Goal: Participate in discussion: Engage in conversation with other users on a specific topic

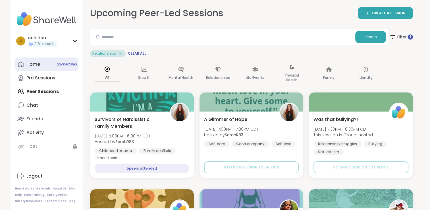
click at [52, 67] on link "Home 2 Scheduled" at bounding box center [46, 64] width 63 height 14
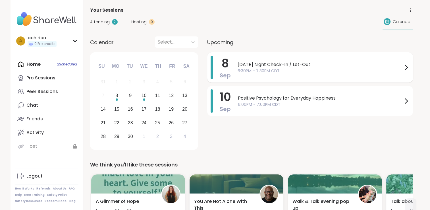
click at [324, 70] on span "6:30PM - 7:30PM CDT" at bounding box center [320, 71] width 165 height 6
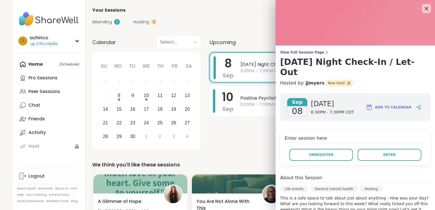
click at [250, 29] on div "Attending 2 Hosting 0 Calendar" at bounding box center [253, 22] width 323 height 16
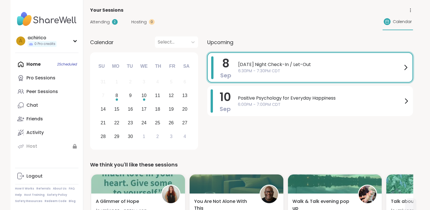
click at [272, 63] on span "[DATE] Night Check-In / Let-Out" at bounding box center [320, 64] width 164 height 7
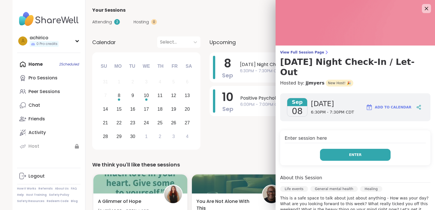
click at [332, 149] on button "Enter" at bounding box center [355, 155] width 71 height 12
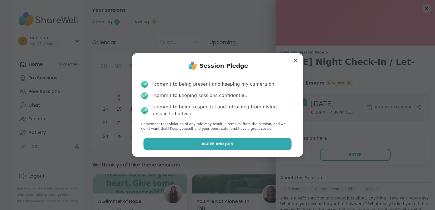
click at [265, 143] on button "Agree and Join" at bounding box center [217, 144] width 148 height 12
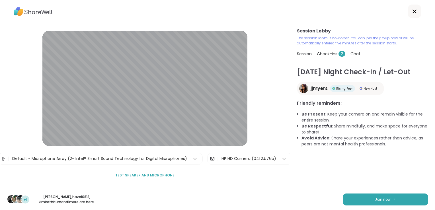
click at [321, 55] on span "Check-ins 2" at bounding box center [331, 54] width 28 height 6
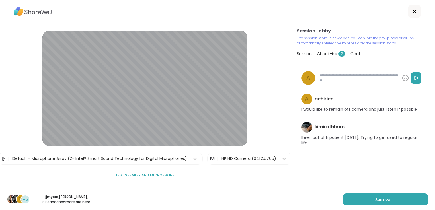
click at [407, 16] on div at bounding box center [414, 12] width 14 height 14
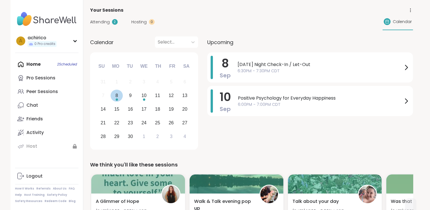
click at [115, 94] on div "8" at bounding box center [117, 96] width 12 height 12
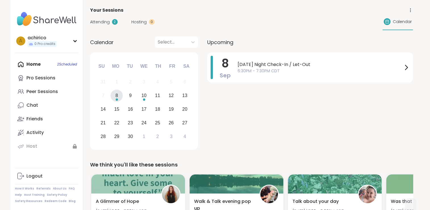
click at [115, 94] on div "8" at bounding box center [117, 96] width 12 height 12
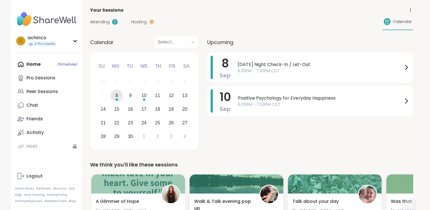
click at [115, 94] on div "8" at bounding box center [117, 96] width 12 height 12
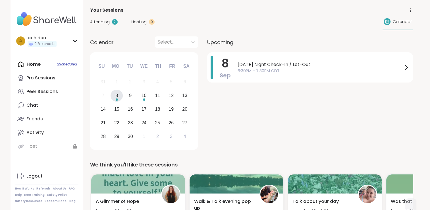
click at [46, 61] on div "Home 2 Scheduled Pro Sessions Peer Sessions Chat Friends Activity Host" at bounding box center [46, 105] width 63 height 96
click at [46, 95] on link "Peer Sessions" at bounding box center [46, 92] width 63 height 14
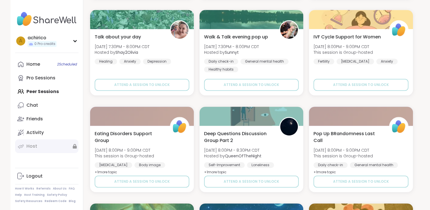
scroll to position [364, 0]
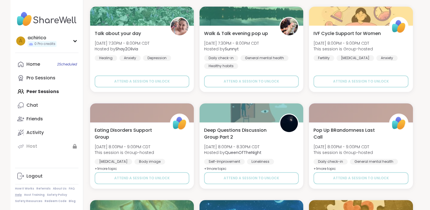
click at [20, 193] on link "Help" at bounding box center [18, 195] width 7 height 4
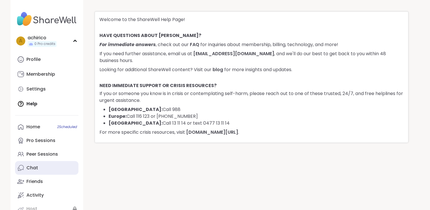
click at [34, 173] on link "Chat" at bounding box center [46, 168] width 63 height 14
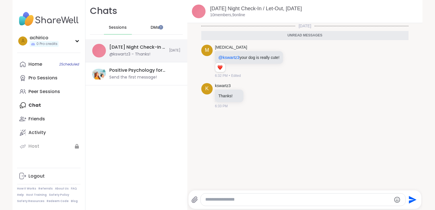
click at [140, 51] on div "Monday Night Check-In / Let-Out, Sep 08 @kswartz3 - Thanks!" at bounding box center [137, 50] width 56 height 13
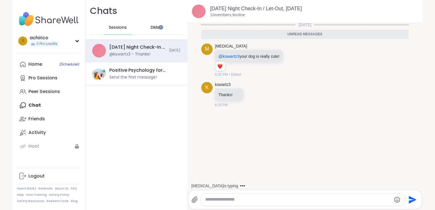
click at [150, 32] on div "DMs" at bounding box center [155, 28] width 28 height 14
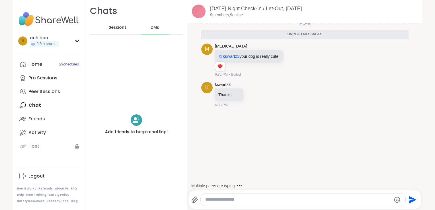
click at [112, 30] on span "Sessions" at bounding box center [118, 28] width 18 height 6
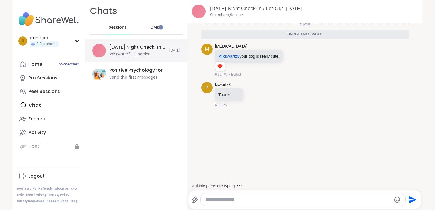
click at [132, 53] on div "@kswartz3 - Thanks!" at bounding box center [129, 54] width 41 height 6
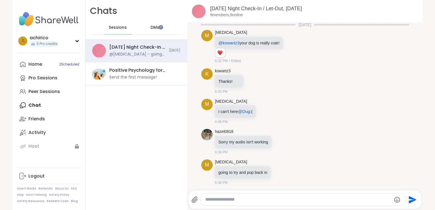
click at [104, 30] on div "Sessions" at bounding box center [118, 28] width 28 height 14
click at [43, 65] on link "Home 2 Scheduled" at bounding box center [48, 64] width 63 height 14
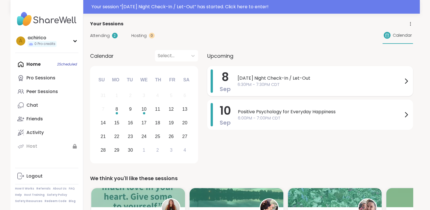
click at [344, 79] on span "[DATE] Night Check-In / Let-Out" at bounding box center [320, 78] width 165 height 7
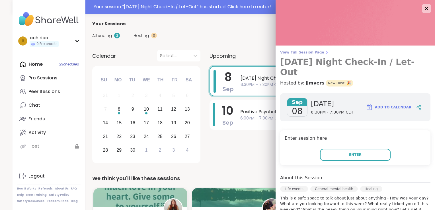
click at [300, 52] on span "View Full Session Page" at bounding box center [355, 52] width 150 height 5
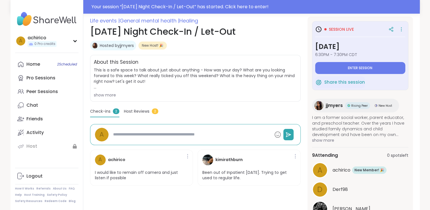
scroll to position [83, 0]
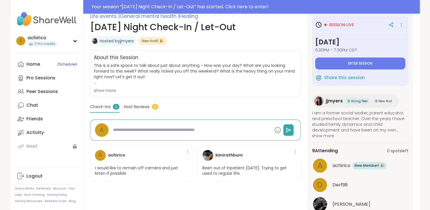
click at [143, 107] on span "Host Reviews" at bounding box center [137, 107] width 26 height 6
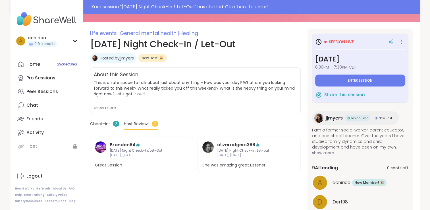
scroll to position [63, 0]
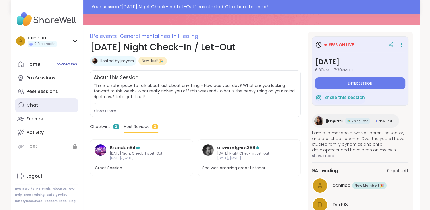
click at [42, 104] on link "Chat" at bounding box center [46, 105] width 63 height 14
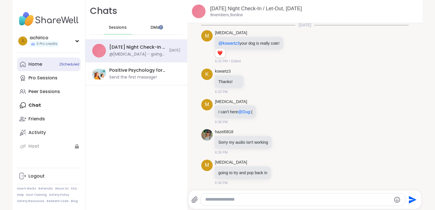
click at [41, 61] on link "Home 2 Scheduled" at bounding box center [48, 64] width 63 height 14
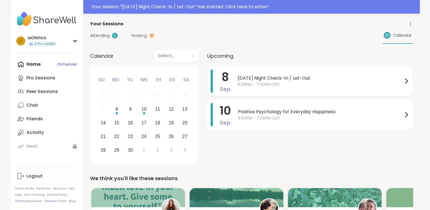
click at [397, 85] on span "6:30PM - 7:30PM CDT" at bounding box center [320, 85] width 165 height 6
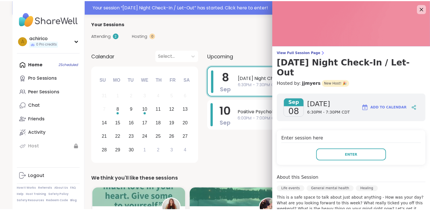
scroll to position [18, 0]
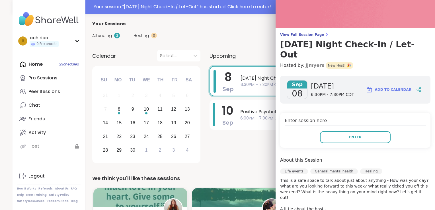
click at [305, 62] on link "jjmyers" at bounding box center [314, 65] width 19 height 7
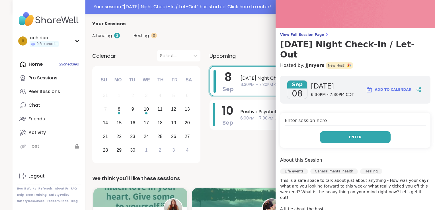
click at [353, 135] on span "Enter" at bounding box center [355, 137] width 13 height 5
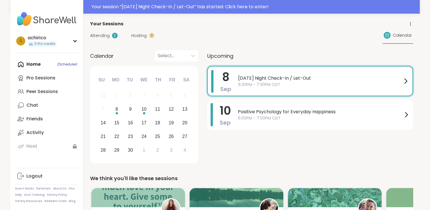
click at [245, 43] on div "Attending 2 Hosting 0 Calendar" at bounding box center [251, 35] width 323 height 16
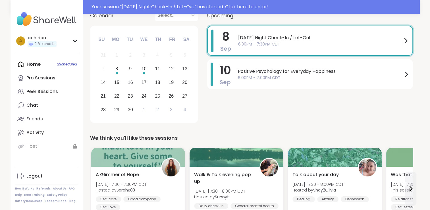
scroll to position [0, 0]
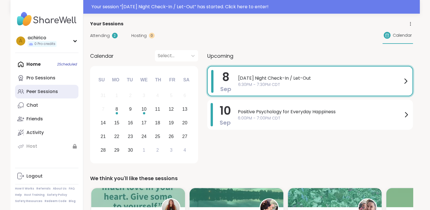
click at [53, 89] on div "Peer Sessions" at bounding box center [42, 91] width 32 height 6
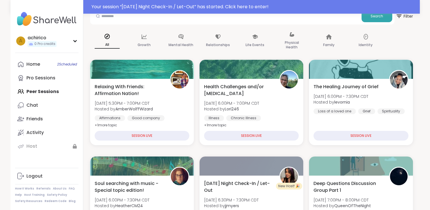
scroll to position [35, 0]
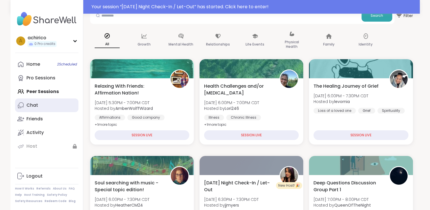
click at [56, 110] on link "Chat" at bounding box center [46, 105] width 63 height 14
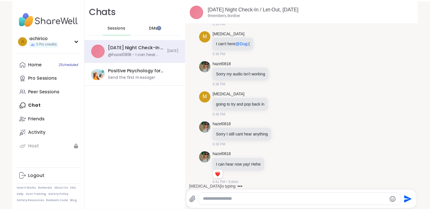
scroll to position [105, 0]
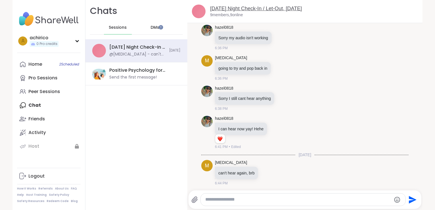
click at [234, 9] on link "[DATE] Night Check-In / Let-Out, [DATE]" at bounding box center [256, 9] width 92 height 6
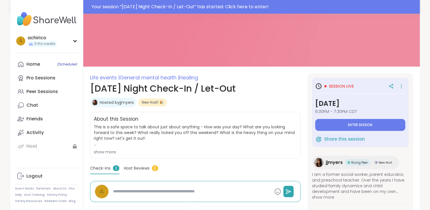
scroll to position [18, 0]
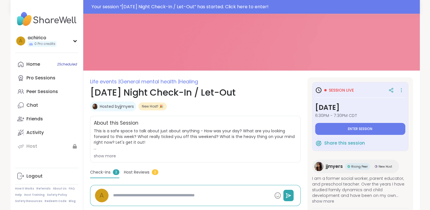
click at [125, 104] on link "Hosted by jjmyers" at bounding box center [117, 107] width 34 height 6
click at [73, 44] on div "a achirico 0 Pro credits" at bounding box center [46, 41] width 63 height 15
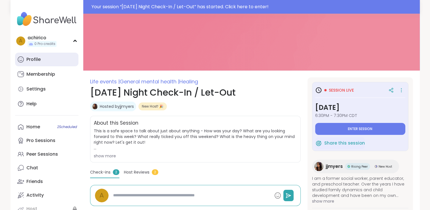
click at [54, 64] on link "Profile" at bounding box center [46, 60] width 63 height 14
type textarea "*"
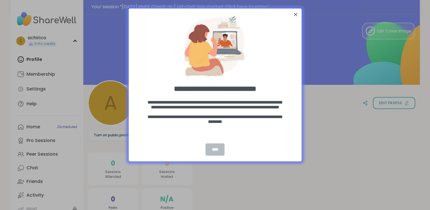
click at [215, 152] on div "****" at bounding box center [215, 149] width 19 height 12
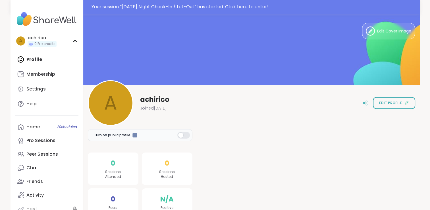
scroll to position [16, 0]
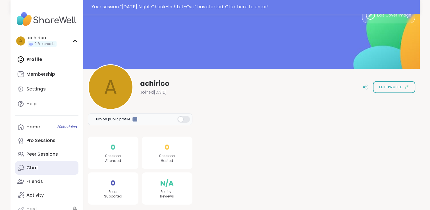
click at [41, 167] on link "Chat" at bounding box center [46, 168] width 63 height 14
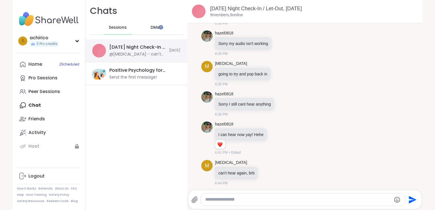
click at [137, 48] on div "[DATE] Night Check-In / Let-Out, [DATE]" at bounding box center [137, 47] width 56 height 6
click at [100, 49] on img at bounding box center [99, 51] width 14 height 14
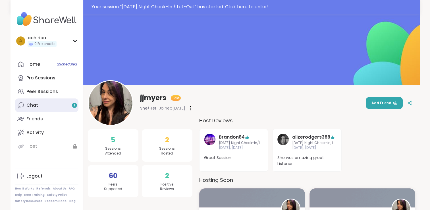
click at [42, 101] on link "Chat 1" at bounding box center [46, 105] width 63 height 14
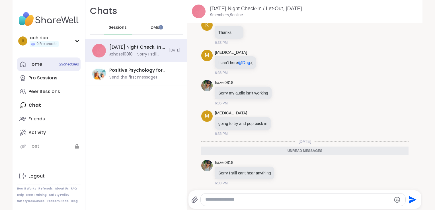
click at [38, 66] on div "Home 2 Scheduled" at bounding box center [35, 64] width 14 height 6
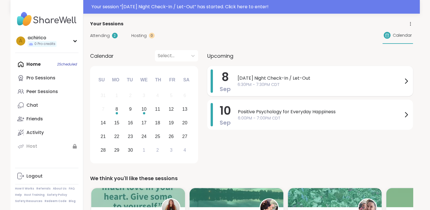
click at [334, 76] on span "[DATE] Night Check-In / Let-Out" at bounding box center [320, 78] width 165 height 7
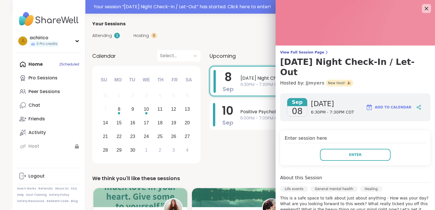
click at [305, 80] on link "jjmyers" at bounding box center [314, 83] width 19 height 7
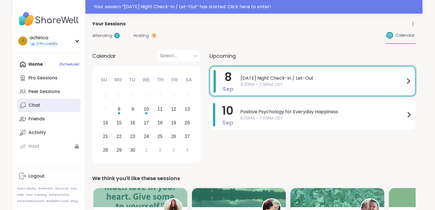
click at [47, 103] on link "Chat" at bounding box center [48, 105] width 63 height 14
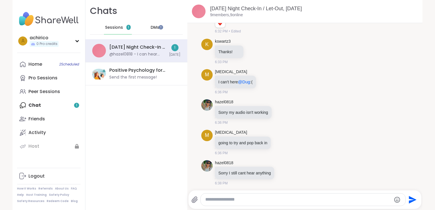
scroll to position [67, 0]
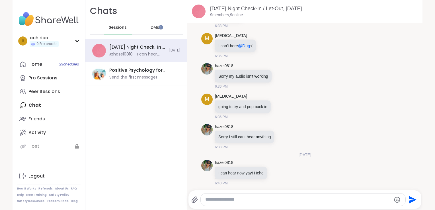
click at [159, 30] on div "DMs" at bounding box center [155, 28] width 28 height 14
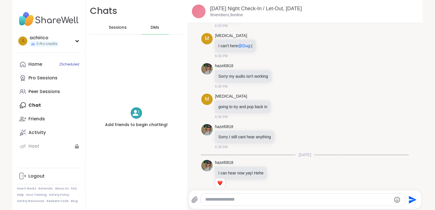
scroll to position [119, 0]
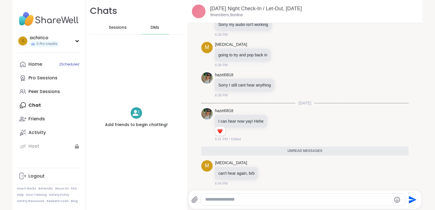
click at [121, 30] on span "Sessions" at bounding box center [118, 28] width 18 height 6
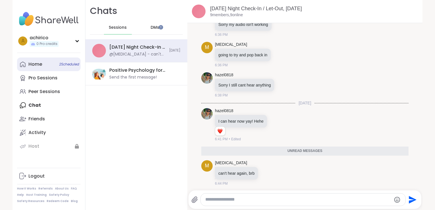
click at [49, 69] on link "Home 2 Scheduled" at bounding box center [48, 64] width 63 height 14
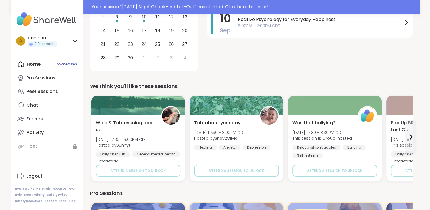
scroll to position [93, 0]
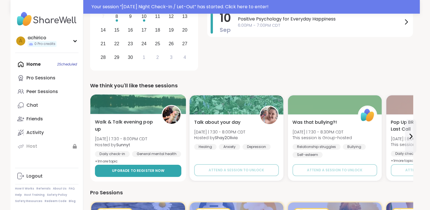
click at [165, 166] on button "Upgrade to register now" at bounding box center [138, 171] width 86 height 12
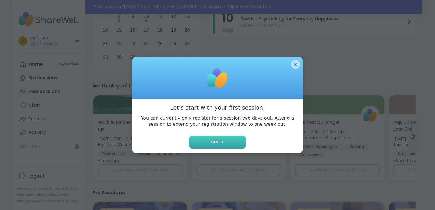
click at [230, 144] on button "Got it" at bounding box center [217, 142] width 57 height 13
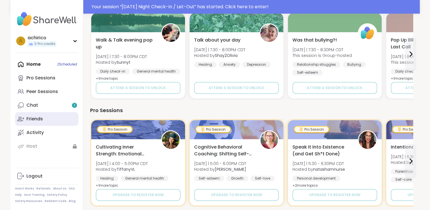
scroll to position [175, 0]
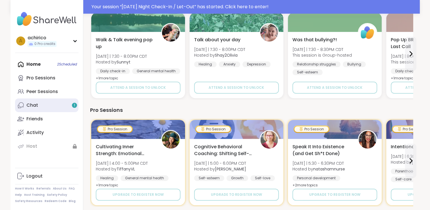
click at [57, 104] on link "Chat 1" at bounding box center [46, 105] width 63 height 14
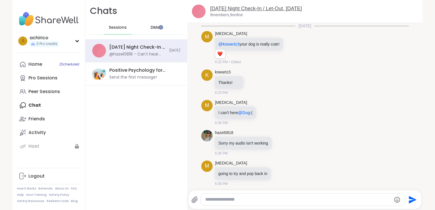
click at [243, 6] on link "[DATE] Night Check-In / Let-Out, [DATE]" at bounding box center [256, 9] width 92 height 6
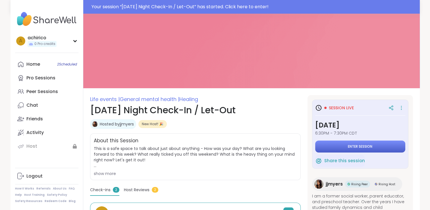
click at [338, 145] on button "Enter session" at bounding box center [360, 147] width 90 height 12
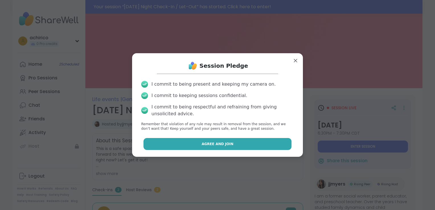
click at [252, 142] on button "Agree and Join" at bounding box center [217, 144] width 148 height 12
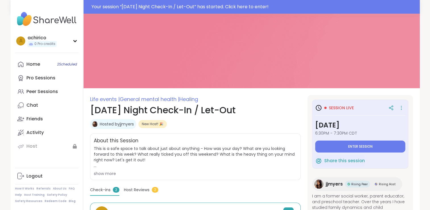
type textarea "*"
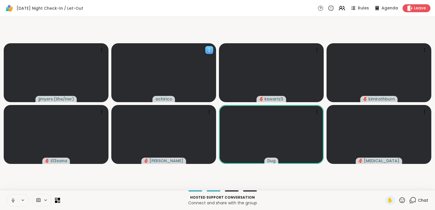
click at [208, 48] on icon at bounding box center [209, 50] width 6 height 6
click at [317, 10] on icon at bounding box center [320, 8] width 6 height 6
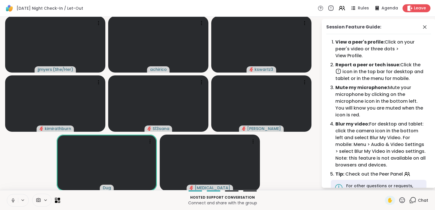
click at [327, 9] on icon at bounding box center [330, 8] width 6 height 6
click at [12, 200] on icon at bounding box center [13, 200] width 5 height 5
click at [45, 204] on div at bounding box center [41, 200] width 19 height 13
click at [421, 29] on icon at bounding box center [424, 27] width 7 height 7
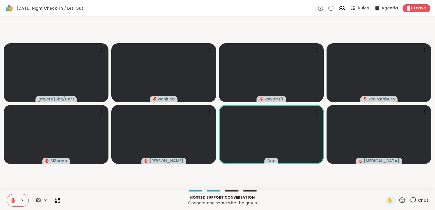
click at [226, 191] on div at bounding box center [232, 190] width 14 height 1
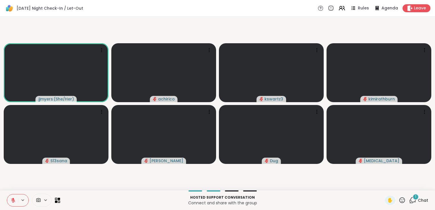
click at [418, 199] on span "Chat" at bounding box center [423, 200] width 10 height 6
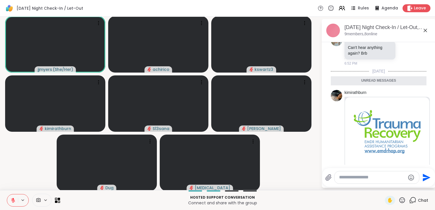
scroll to position [302, 0]
click at [305, 166] on video-player-container "jjmyers ( She/Her ) achirico kswartz3 kimirathburn S13sana Alan_N Dug [MEDICAL_…" at bounding box center [160, 103] width 314 height 169
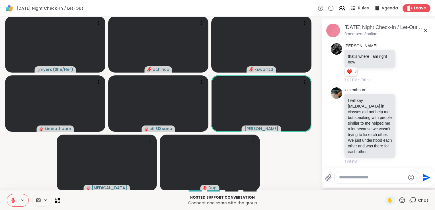
scroll to position [509, 0]
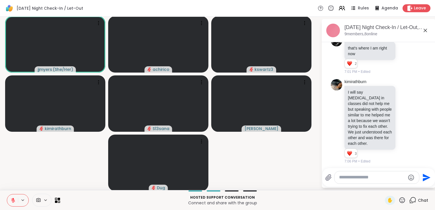
click at [38, 202] on icon at bounding box center [38, 199] width 5 height 5
click at [46, 202] on icon at bounding box center [45, 200] width 5 height 5
click at [45, 201] on icon at bounding box center [45, 200] width 5 height 5
click at [69, 170] on video-player-container "jjmyers ( She/Her ) achirico kswartz3 kimirathburn S13sana Alan_N Dug" at bounding box center [160, 103] width 314 height 169
click at [56, 201] on icon at bounding box center [56, 201] width 3 height 3
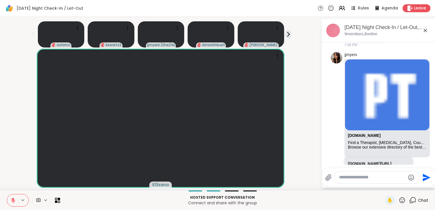
scroll to position [679, 0]
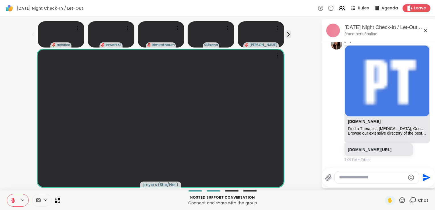
click at [355, 177] on textarea "Type your message" at bounding box center [372, 177] width 66 height 6
type textarea "**********"
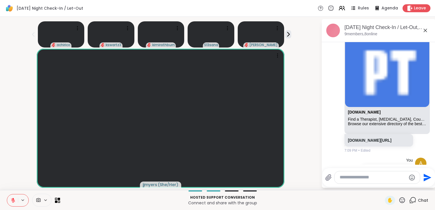
scroll to position [715, 0]
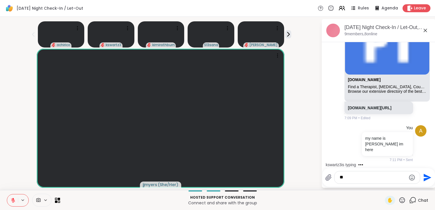
type textarea "*"
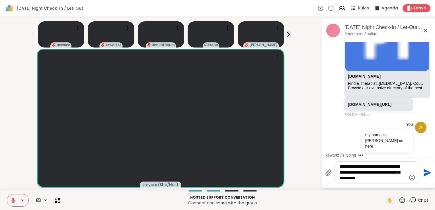
type textarea "**********"
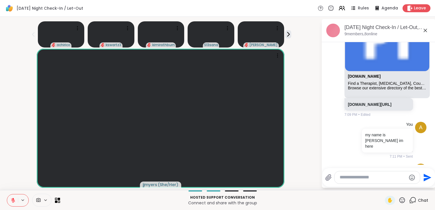
scroll to position [762, 0]
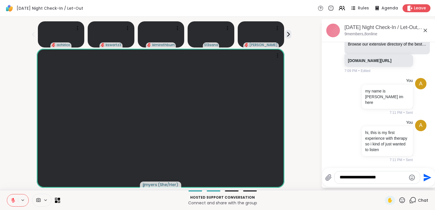
type textarea "**********"
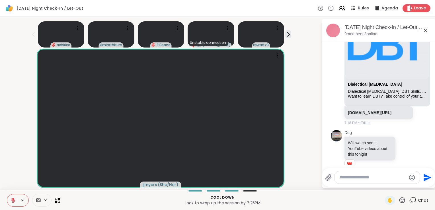
scroll to position [1087, 0]
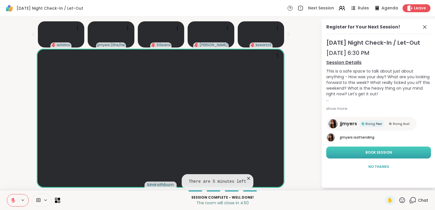
click at [370, 154] on span "Book Session" at bounding box center [378, 152] width 26 height 5
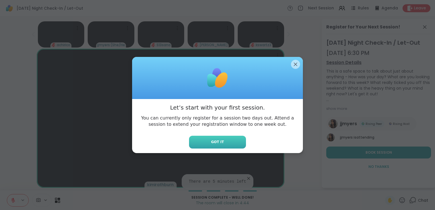
click at [227, 140] on button "Got it" at bounding box center [217, 142] width 57 height 13
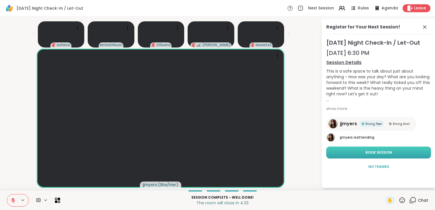
click at [373, 152] on span "Book Session" at bounding box center [378, 152] width 26 height 5
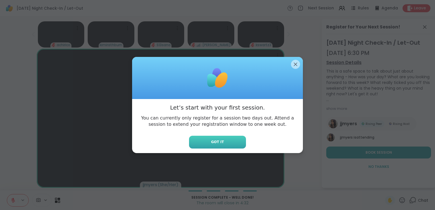
click at [220, 137] on button "Got it" at bounding box center [217, 142] width 57 height 13
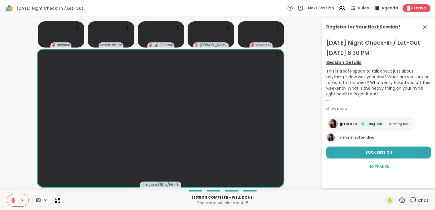
click at [411, 203] on icon at bounding box center [412, 200] width 7 height 7
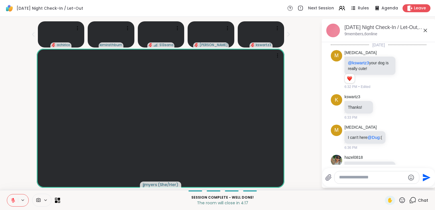
scroll to position [1081, 0]
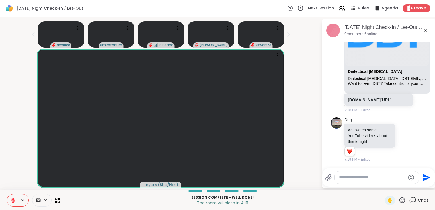
click at [364, 178] on textarea "Type your message" at bounding box center [372, 177] width 66 height 6
type textarea "**********"
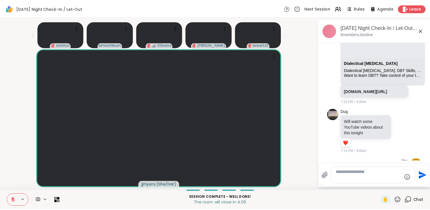
scroll to position [1117, 0]
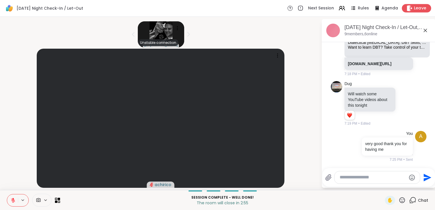
click at [414, 9] on span "Leave" at bounding box center [420, 8] width 13 height 6
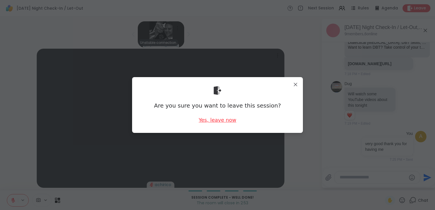
click at [222, 122] on div "Yes, leave now" at bounding box center [218, 119] width 38 height 7
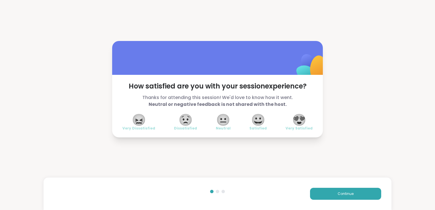
click at [218, 122] on span "😐" at bounding box center [223, 120] width 14 height 10
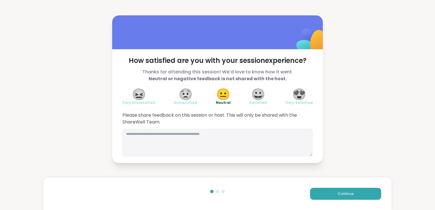
click at [258, 99] on span "😀" at bounding box center [258, 94] width 14 height 10
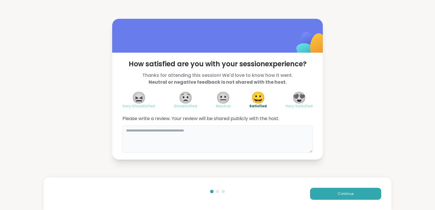
click at [215, 127] on textarea at bounding box center [217, 138] width 190 height 27
click at [201, 132] on textarea "**********" at bounding box center [217, 138] width 190 height 27
click at [125, 131] on textarea "**********" at bounding box center [217, 138] width 190 height 27
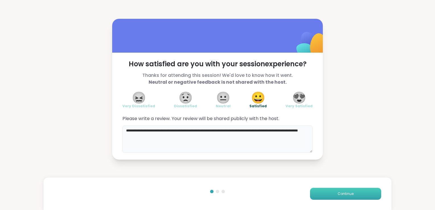
type textarea "**********"
click at [316, 191] on button "Continue" at bounding box center [345, 194] width 71 height 12
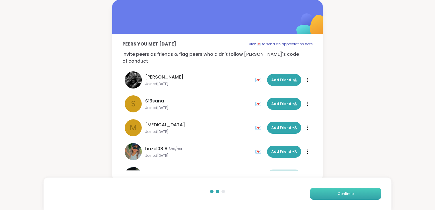
click at [331, 194] on button "Continue" at bounding box center [345, 194] width 71 height 12
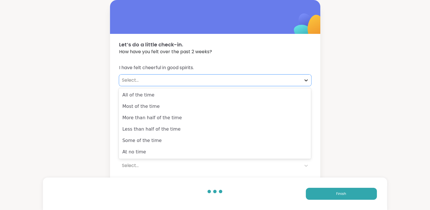
click at [305, 81] on icon at bounding box center [307, 80] width 6 height 6
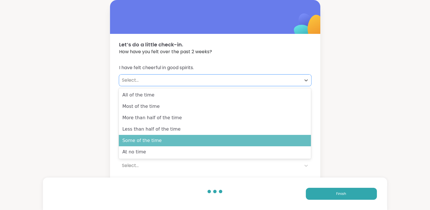
click at [247, 143] on div "Some of the time" at bounding box center [215, 140] width 192 height 11
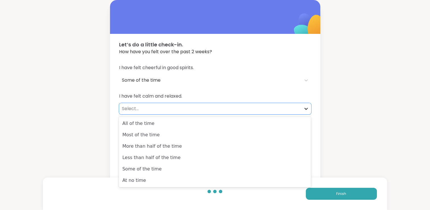
click at [307, 106] on icon at bounding box center [307, 109] width 6 height 6
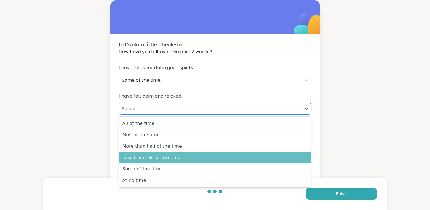
click at [273, 156] on div "Less than half of the time" at bounding box center [215, 157] width 192 height 11
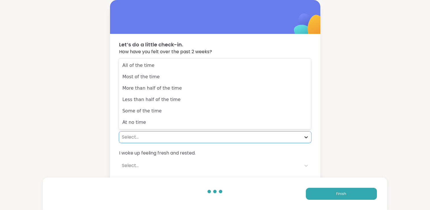
click at [305, 134] on icon at bounding box center [307, 137] width 6 height 6
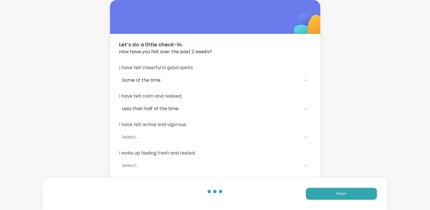
click at [331, 149] on div "Let’s do a little check-in. How have you felt over the past 2 weeks? I have fel…" at bounding box center [215, 103] width 430 height 207
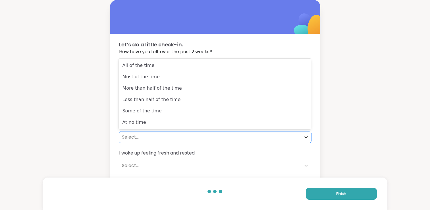
click at [304, 138] on icon at bounding box center [307, 137] width 6 height 6
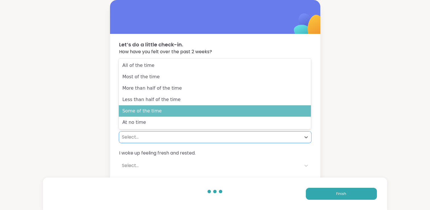
click at [225, 112] on div "Some of the time" at bounding box center [215, 110] width 192 height 11
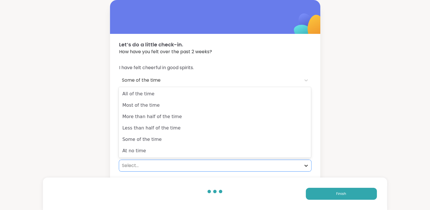
click at [307, 167] on icon at bounding box center [307, 166] width 6 height 6
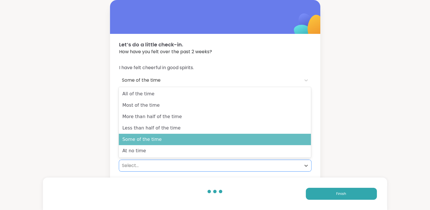
click at [274, 138] on div "Some of the time" at bounding box center [215, 139] width 192 height 11
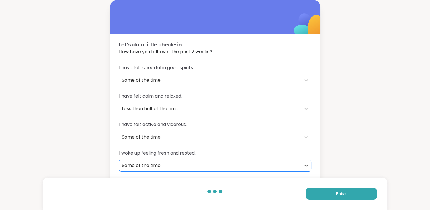
scroll to position [28, 0]
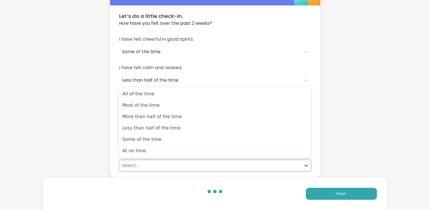
click at [303, 164] on div at bounding box center [306, 165] width 10 height 10
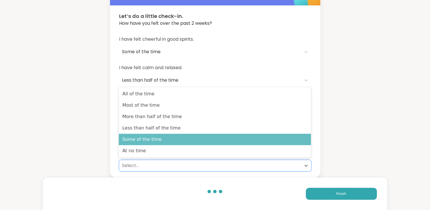
click at [212, 141] on div "Some of the time" at bounding box center [215, 139] width 192 height 11
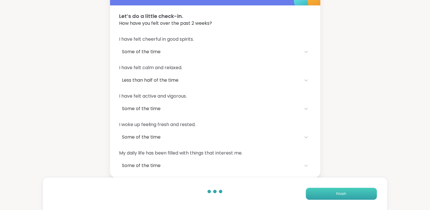
click at [327, 196] on button "Finish" at bounding box center [341, 194] width 71 height 12
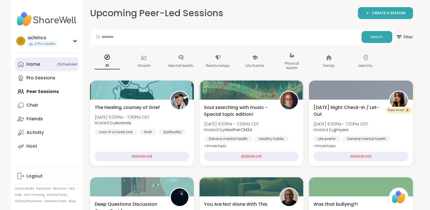
click at [48, 64] on link "Home 2 Scheduled" at bounding box center [46, 64] width 63 height 14
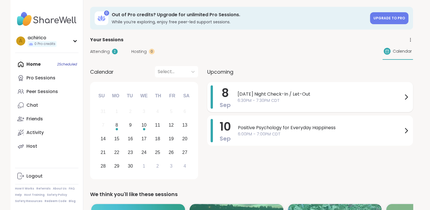
click at [345, 96] on span "[DATE] Night Check-In / Let-Out" at bounding box center [320, 94] width 165 height 7
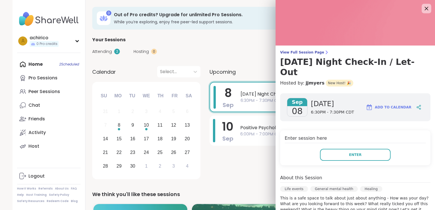
click at [424, 10] on icon at bounding box center [426, 9] width 4 height 4
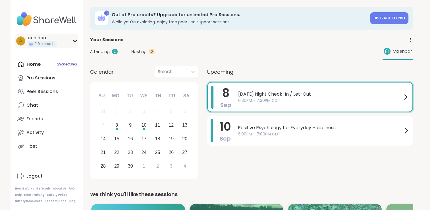
click at [18, 39] on div "a" at bounding box center [20, 40] width 9 height 9
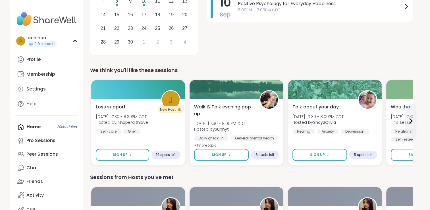
scroll to position [129, 0]
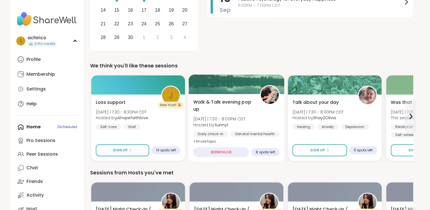
click at [210, 141] on span "+ 1 more topic" at bounding box center [204, 141] width 23 height 5
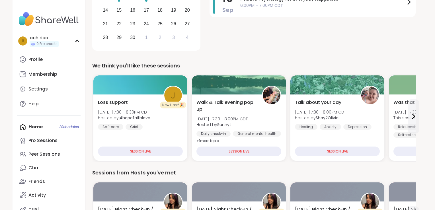
click at [251, 172] on div "Sessions from Hosts you've met" at bounding box center [253, 173] width 323 height 8
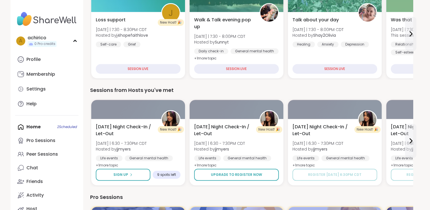
scroll to position [226, 0]
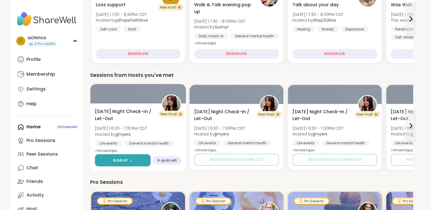
click at [133, 161] on button "Sign Up" at bounding box center [123, 160] width 56 height 12
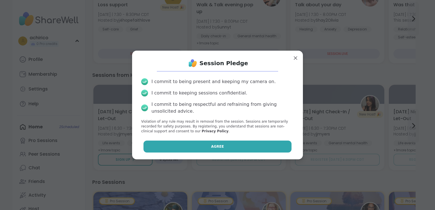
click at [180, 151] on button "Agree" at bounding box center [217, 147] width 148 height 12
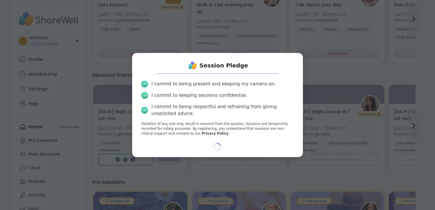
select select "**"
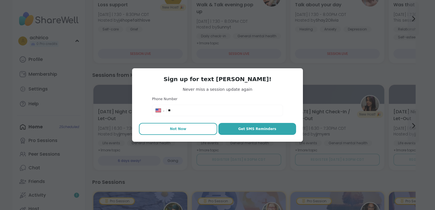
click at [171, 129] on span "Not Now" at bounding box center [178, 128] width 16 height 5
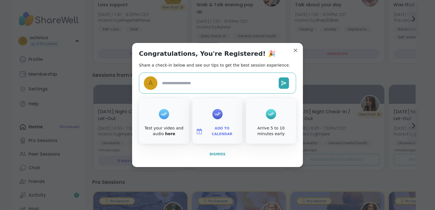
click at [214, 154] on span "Dismiss" at bounding box center [217, 154] width 16 height 4
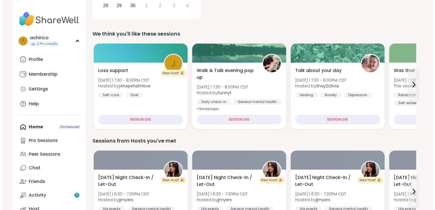
scroll to position [156, 0]
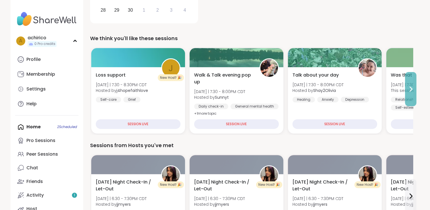
click at [413, 93] on button at bounding box center [410, 89] width 11 height 34
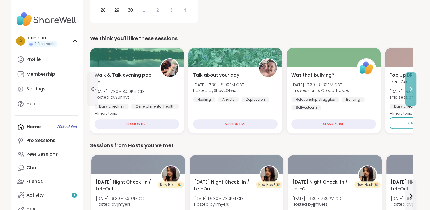
click at [413, 93] on button at bounding box center [410, 89] width 11 height 34
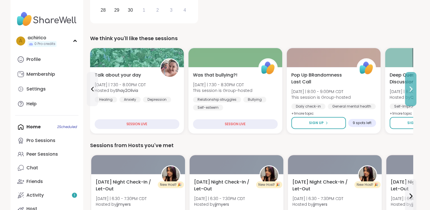
click at [413, 93] on button at bounding box center [410, 89] width 11 height 34
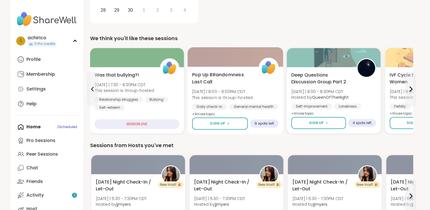
click at [210, 113] on span "+ 1 more topic" at bounding box center [203, 114] width 23 height 5
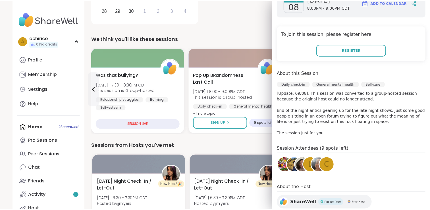
scroll to position [92, 0]
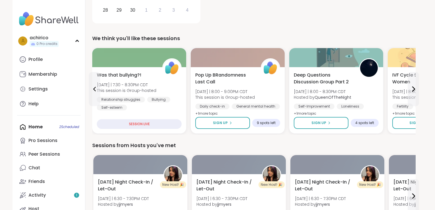
click at [243, 144] on div "Sessions from Hosts you've met" at bounding box center [253, 145] width 323 height 8
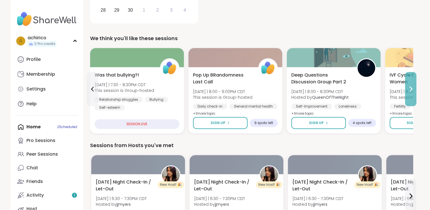
click at [416, 93] on button at bounding box center [410, 89] width 11 height 34
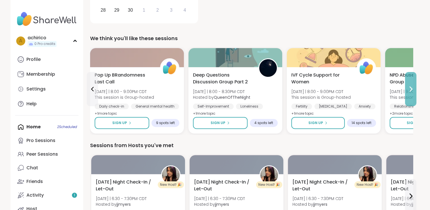
click at [412, 90] on icon at bounding box center [411, 89] width 7 height 7
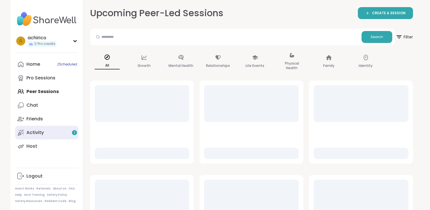
click at [56, 135] on link "Activity 1" at bounding box center [46, 133] width 63 height 14
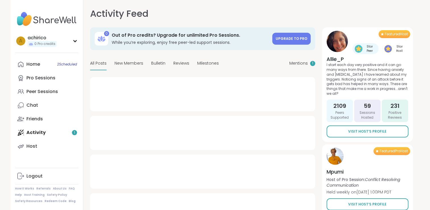
type textarea "*"
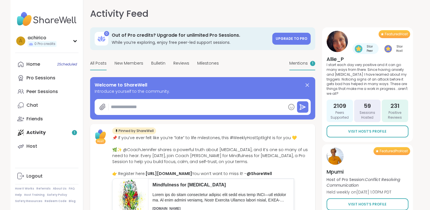
click at [301, 62] on span "Mentions" at bounding box center [299, 63] width 18 height 6
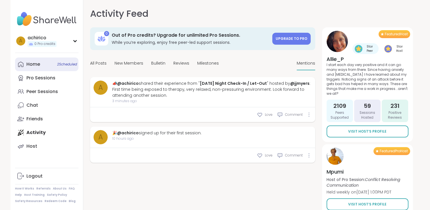
click at [48, 67] on link "Home 2 Scheduled" at bounding box center [46, 64] width 63 height 14
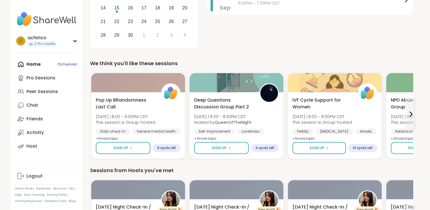
scroll to position [138, 0]
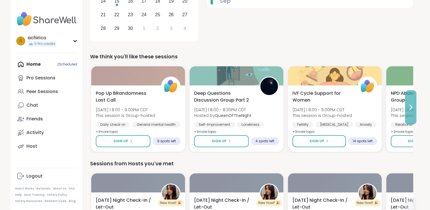
click at [410, 106] on icon at bounding box center [411, 107] width 7 height 7
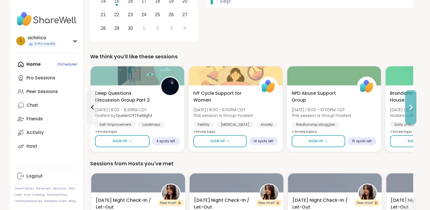
click at [410, 106] on icon at bounding box center [411, 107] width 7 height 7
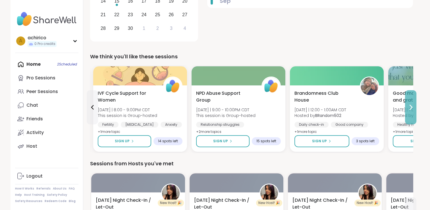
click at [410, 106] on icon at bounding box center [411, 107] width 7 height 7
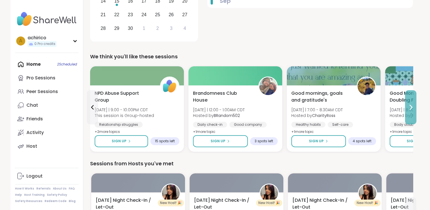
click at [410, 106] on icon at bounding box center [411, 107] width 7 height 7
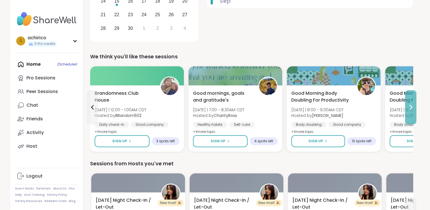
click at [413, 111] on button at bounding box center [410, 107] width 11 height 34
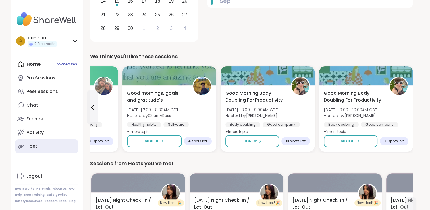
click at [37, 148] on link "Host" at bounding box center [46, 146] width 63 height 14
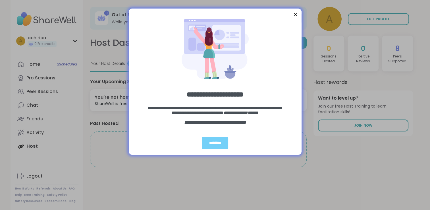
click at [296, 16] on div at bounding box center [295, 14] width 7 height 7
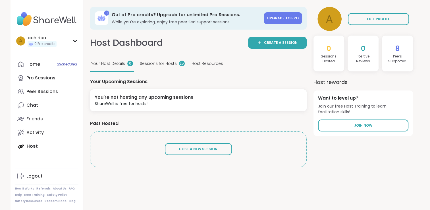
click at [165, 62] on span "Sessions for Hosts" at bounding box center [158, 64] width 37 height 6
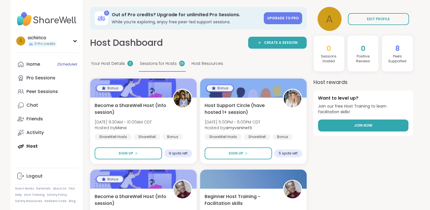
click at [365, 126] on span "Join Now" at bounding box center [363, 125] width 18 height 5
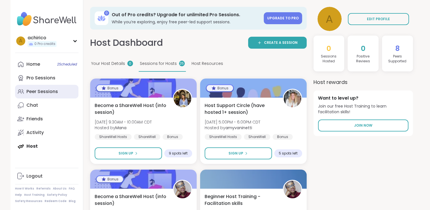
click at [44, 88] on div "Peer Sessions" at bounding box center [42, 91] width 32 height 6
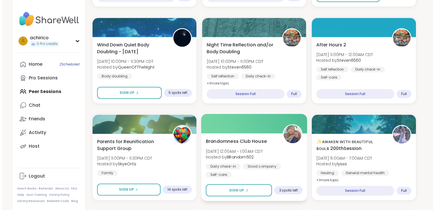
scroll to position [548, 0]
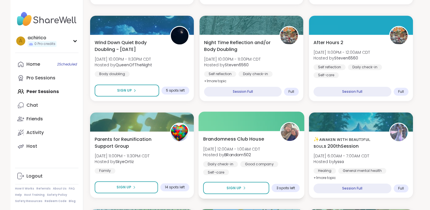
click at [250, 143] on div "Brandomness Club House [DATE] 12:00AM - 1:00AM CDT Hosted by BRandom502 Daily c…" at bounding box center [251, 155] width 97 height 40
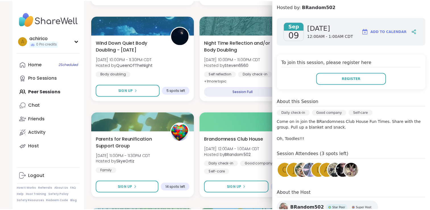
scroll to position [66, 0]
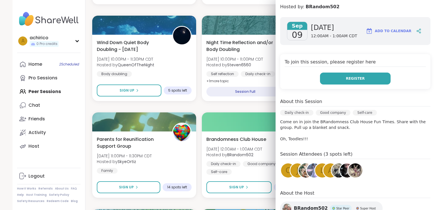
click at [346, 79] on span "Register" at bounding box center [355, 78] width 19 height 5
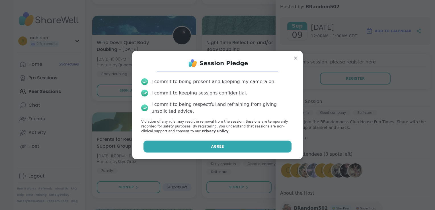
click at [229, 148] on button "Agree" at bounding box center [217, 147] width 148 height 12
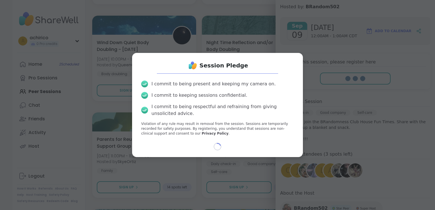
select select "**"
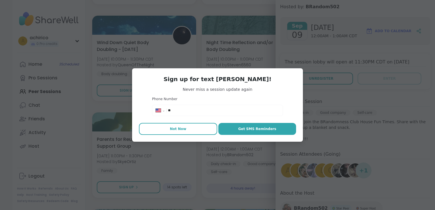
click at [177, 131] on span "Not Now" at bounding box center [178, 128] width 16 height 5
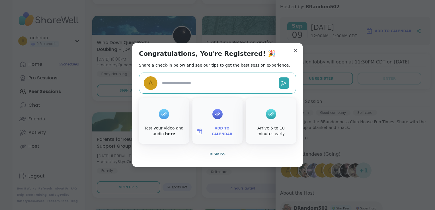
type textarea "*"
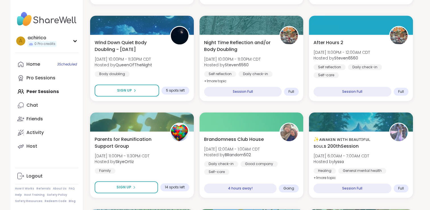
click at [197, 108] on div "Deep Questions Discussion Group Part 1 [DATE] 7:00PM - 8:00PM CDT Hosted by Que…" at bounding box center [251, 106] width 323 height 1149
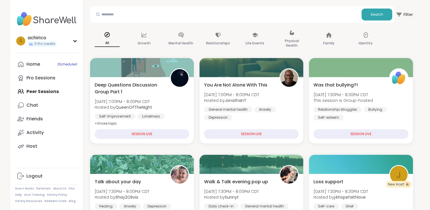
scroll to position [0, 0]
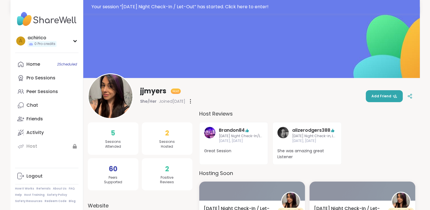
scroll to position [6, 0]
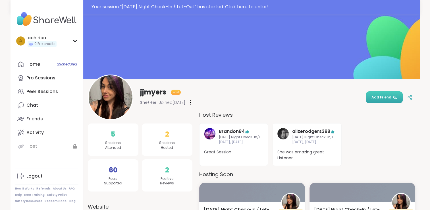
click at [385, 95] on span "Add Friend" at bounding box center [385, 97] width 26 height 5
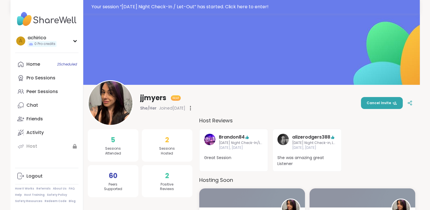
click at [191, 110] on icon at bounding box center [190, 108] width 1 height 5
click at [409, 104] on icon at bounding box center [410, 102] width 5 height 5
click at [376, 102] on span "Cancel Invite" at bounding box center [382, 102] width 30 height 5
